Goal: Find specific page/section: Find specific page/section

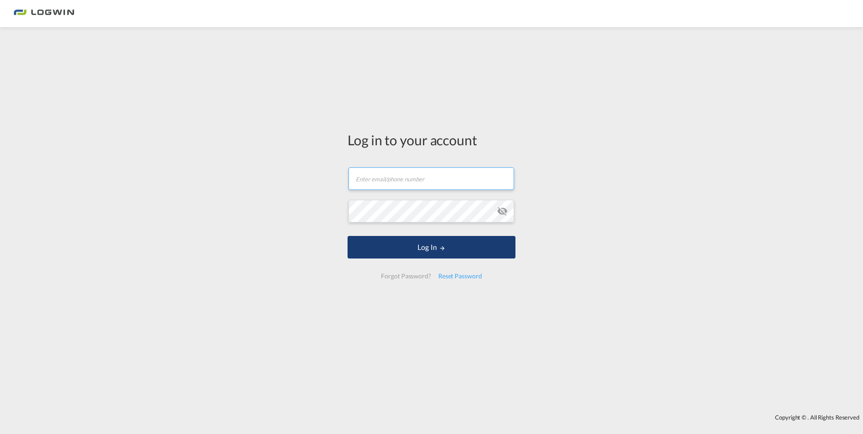
type input "[PERSON_NAME][EMAIL_ADDRESS][PERSON_NAME][DOMAIN_NAME]"
click at [474, 249] on button "Log In" at bounding box center [432, 247] width 168 height 23
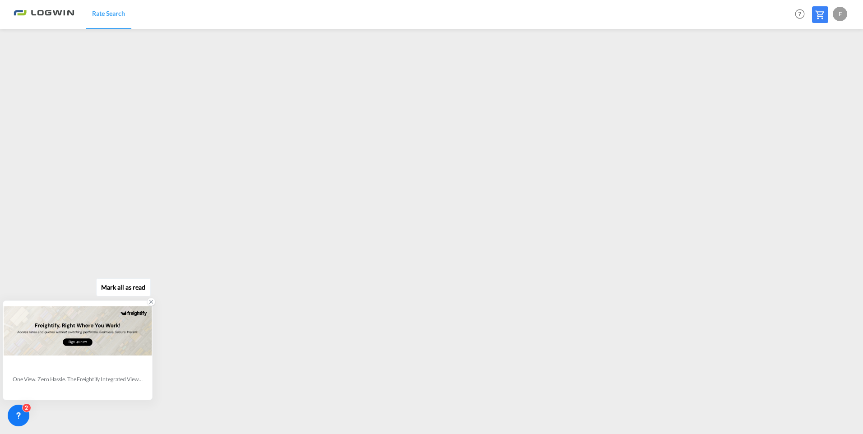
click at [153, 303] on icon at bounding box center [151, 302] width 6 height 6
